Goal: Task Accomplishment & Management: Manage account settings

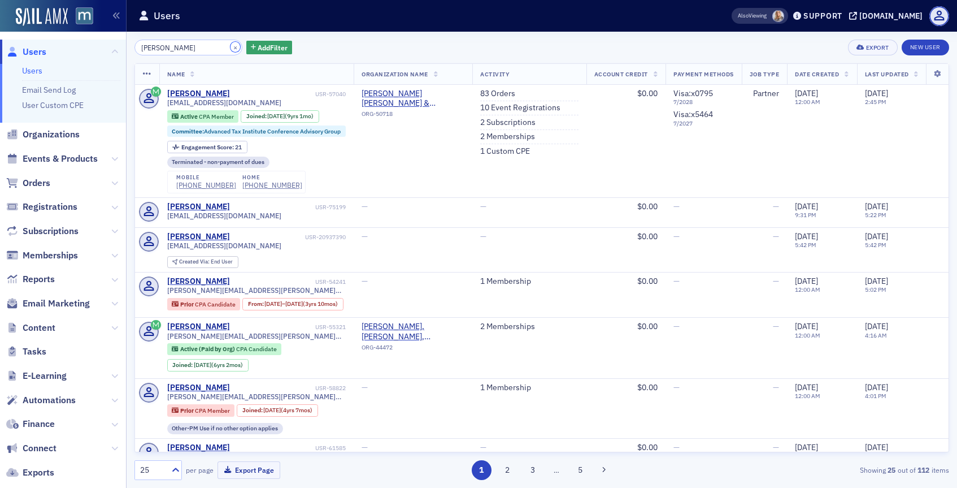
click at [230, 44] on button "×" at bounding box center [235, 47] width 10 height 10
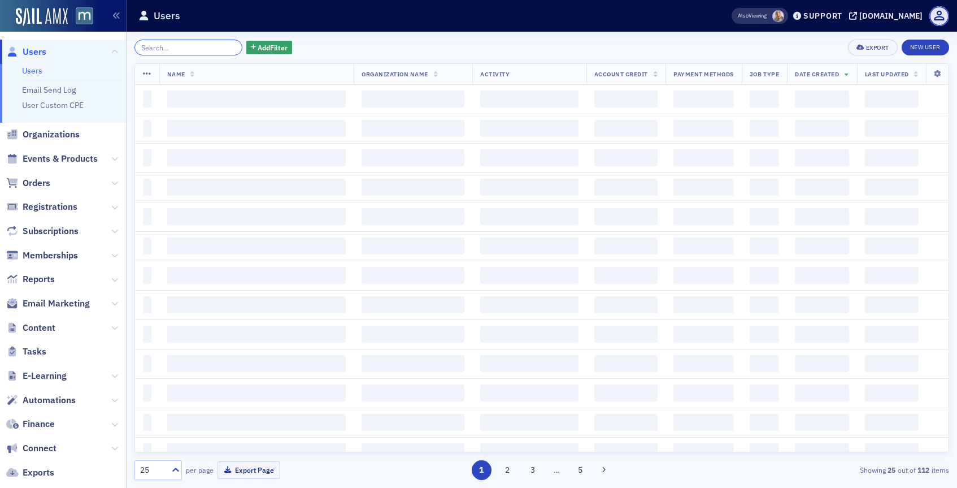
click at [203, 46] on input "search" at bounding box center [188, 48] width 108 height 16
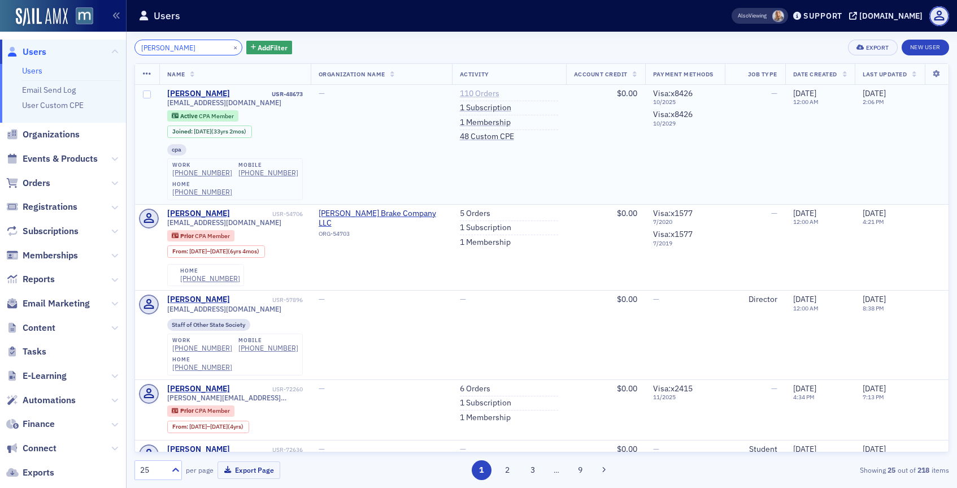
type input "[PERSON_NAME]"
click at [479, 92] on link "110 Orders" at bounding box center [480, 94] width 40 height 10
click at [482, 108] on link "1 Subscription" at bounding box center [485, 108] width 51 height 10
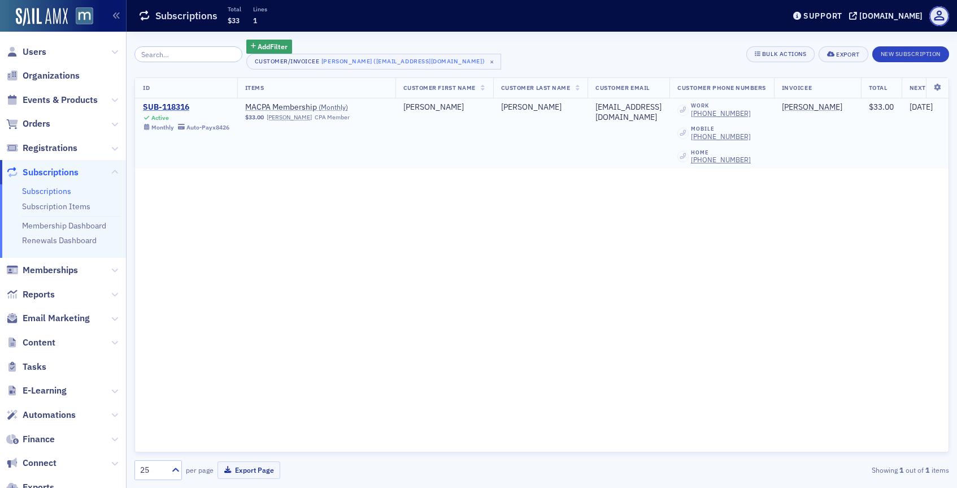
click at [179, 104] on div "SUB-118316" at bounding box center [186, 107] width 86 height 10
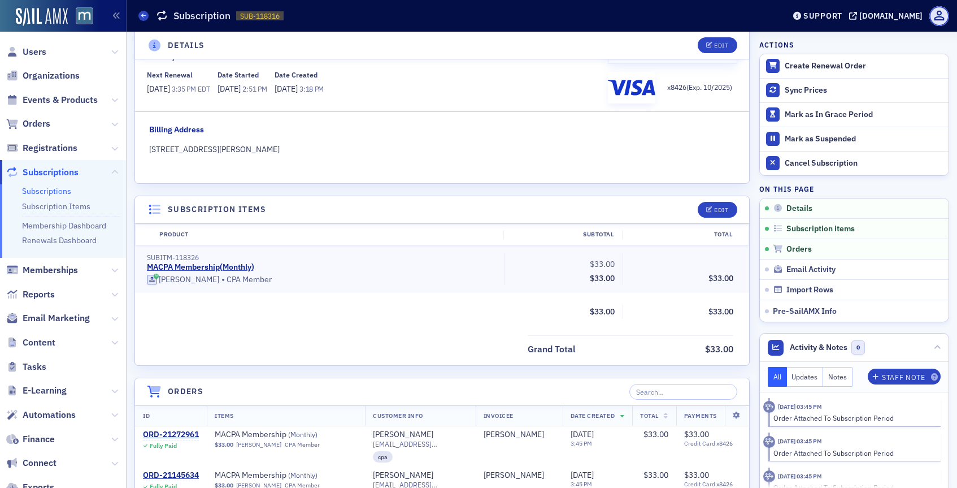
scroll to position [137, 0]
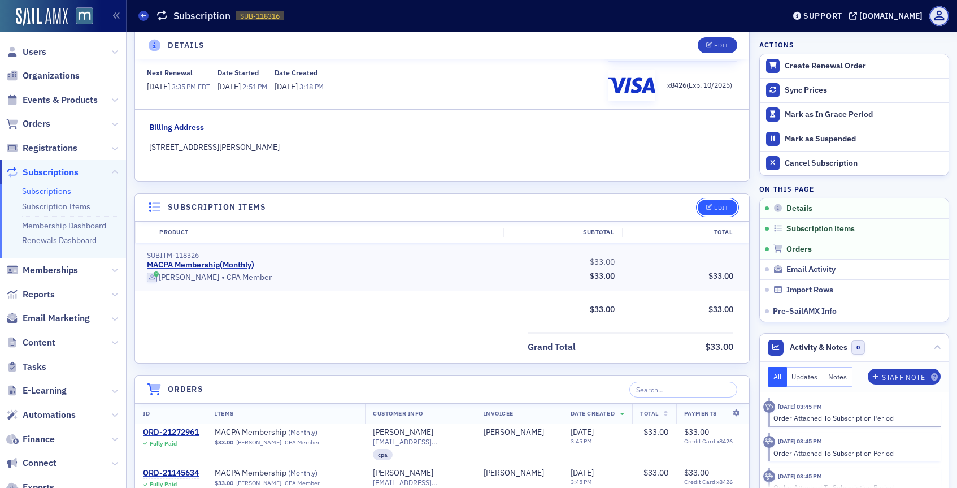
click at [723, 206] on div "Edit" at bounding box center [721, 208] width 14 height 6
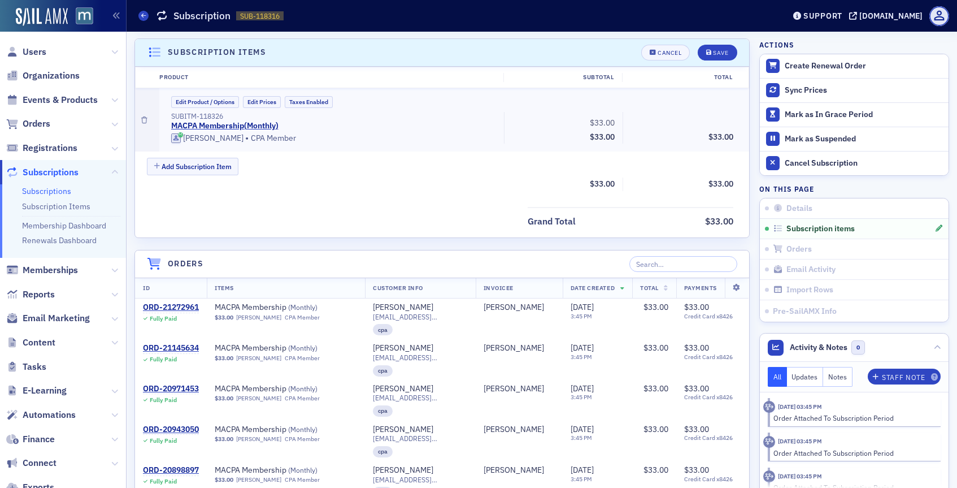
scroll to position [292, 0]
click at [208, 97] on button "Edit Product / Options" at bounding box center [205, 101] width 68 height 12
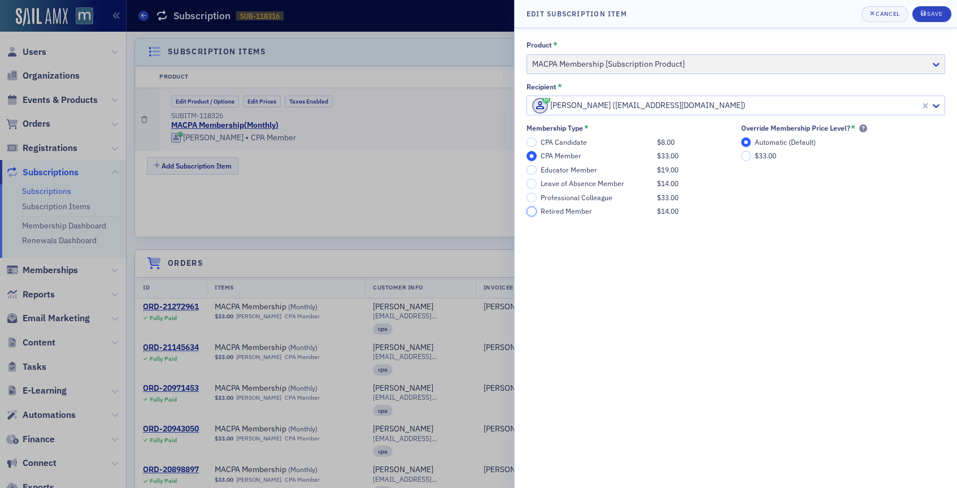
click at [534, 215] on input "Retired Member $14.00" at bounding box center [532, 211] width 10 height 10
click at [932, 16] on div "Save" at bounding box center [934, 14] width 15 height 6
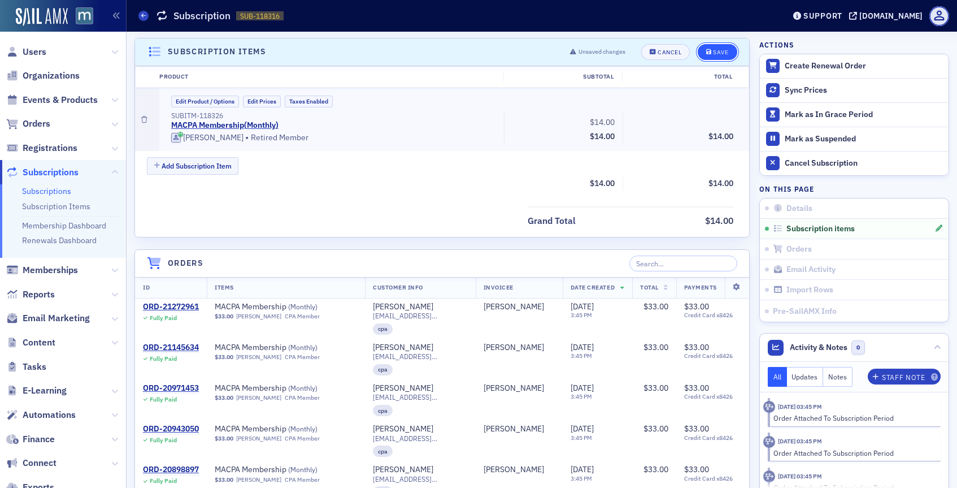
click at [720, 55] on div "Save" at bounding box center [720, 52] width 15 height 6
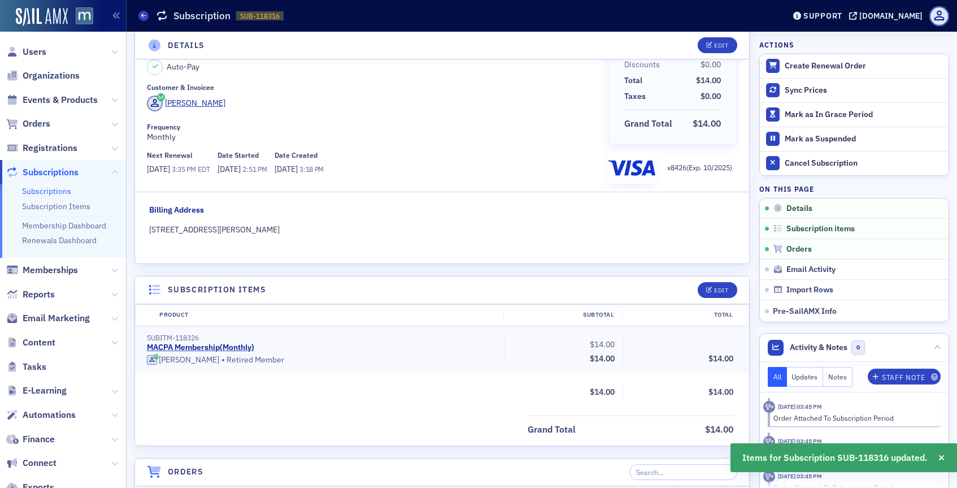
scroll to position [0, 0]
